Goal: Find specific page/section: Find specific page/section

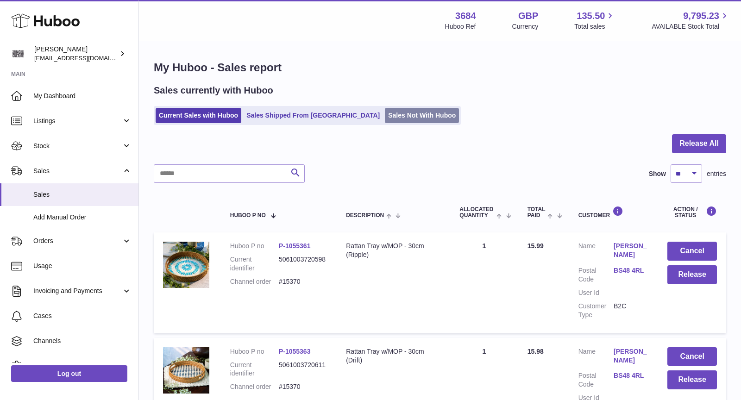
click at [385, 119] on link "Sales Not With Huboo" at bounding box center [422, 115] width 74 height 15
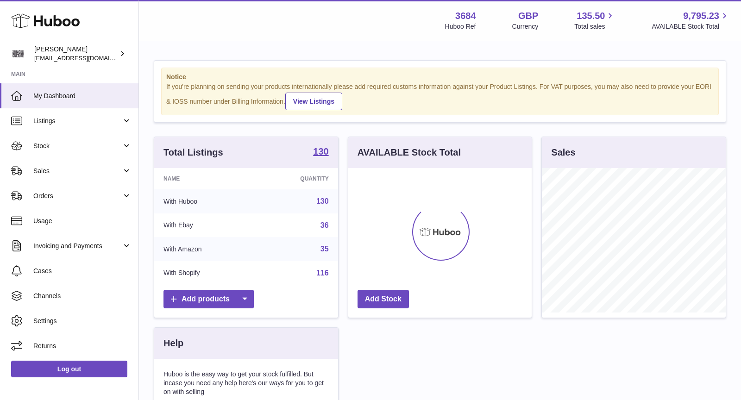
scroll to position [144, 184]
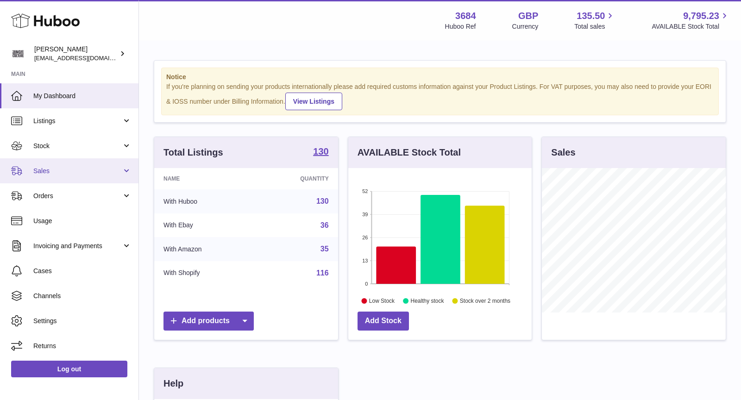
click at [78, 165] on link "Sales" at bounding box center [69, 170] width 139 height 25
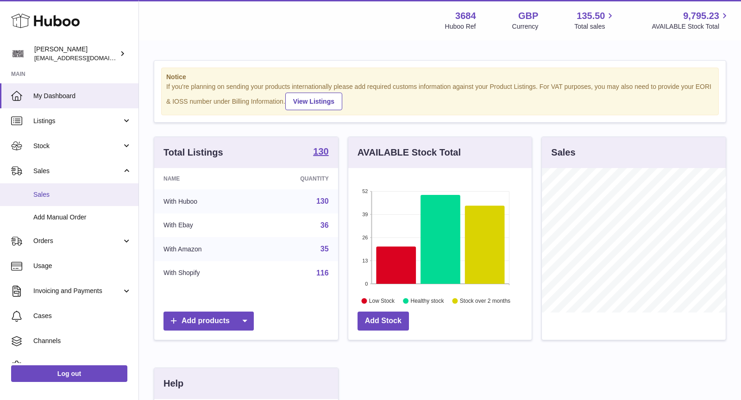
click at [75, 192] on span "Sales" at bounding box center [82, 194] width 98 height 9
